Goal: Navigation & Orientation: Go to known website

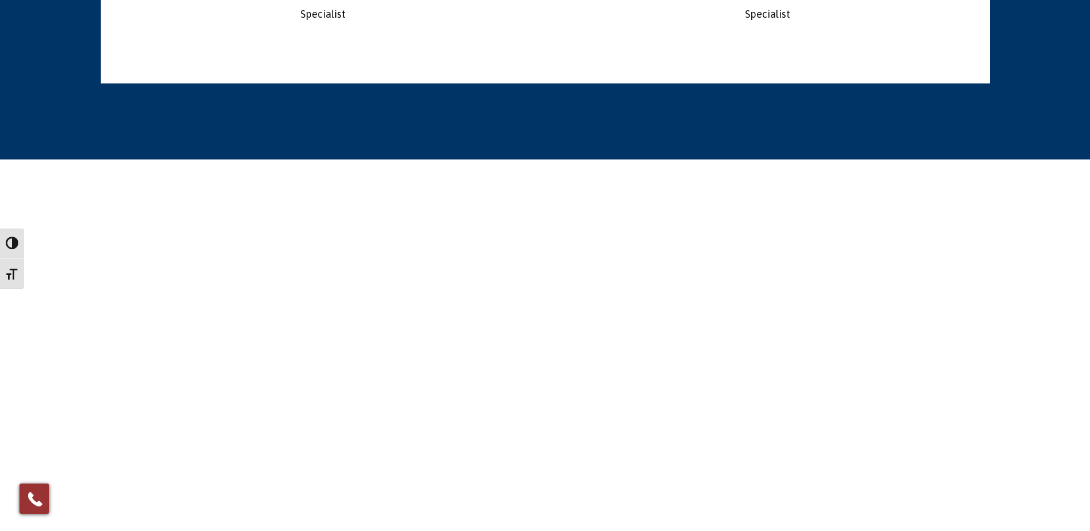
scroll to position [2576, 0]
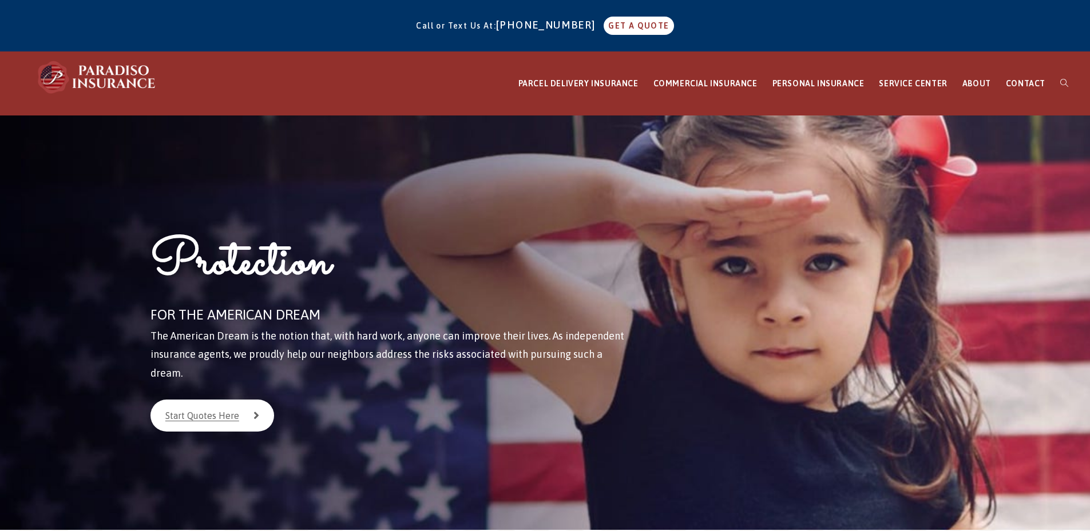
click at [100, 81] on img at bounding box center [97, 77] width 126 height 34
